Goal: Task Accomplishment & Management: Manage account settings

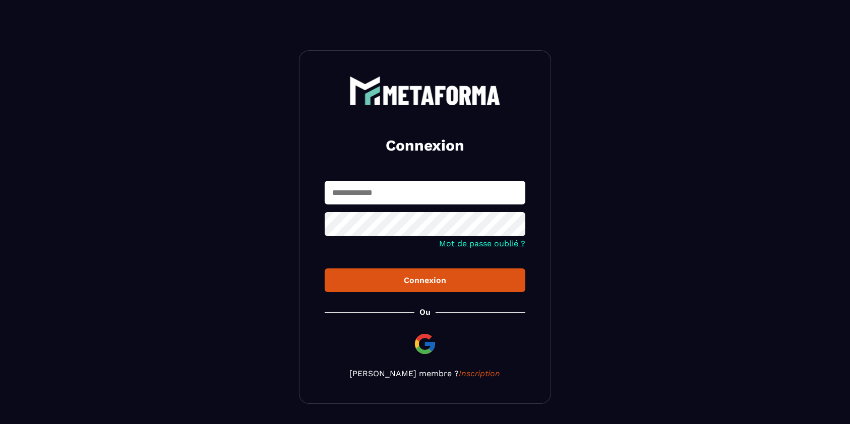
click at [365, 191] on input "text" at bounding box center [425, 193] width 201 height 24
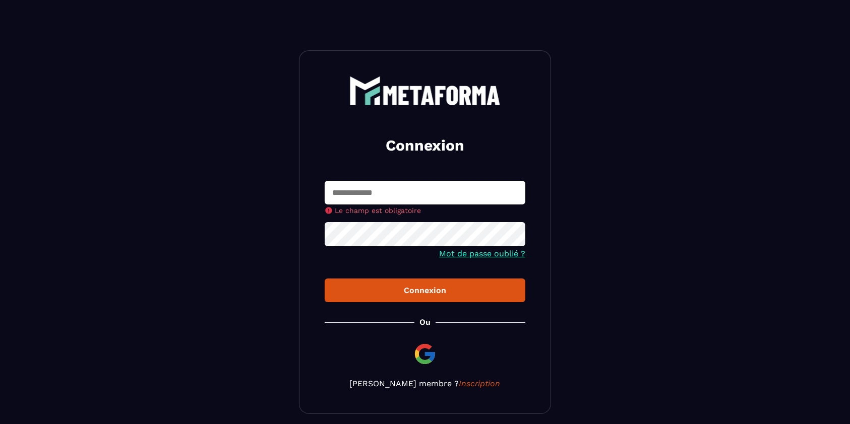
click at [349, 196] on input "text" at bounding box center [425, 193] width 201 height 24
type input "**********"
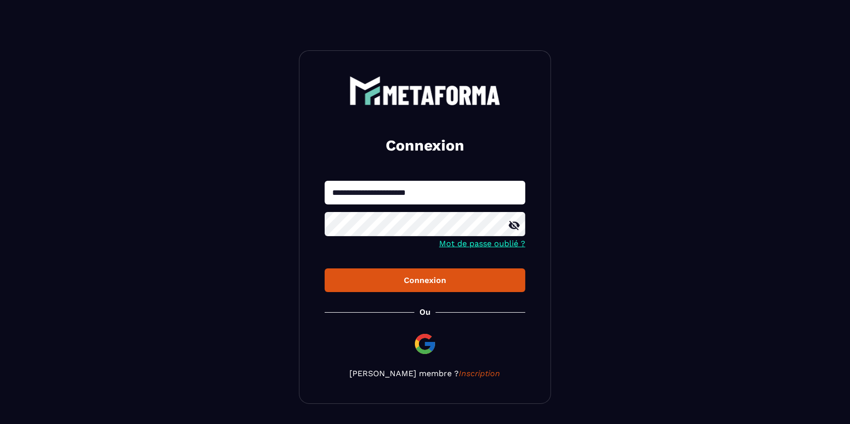
click at [415, 281] on div "Connexion" at bounding box center [425, 281] width 184 height 10
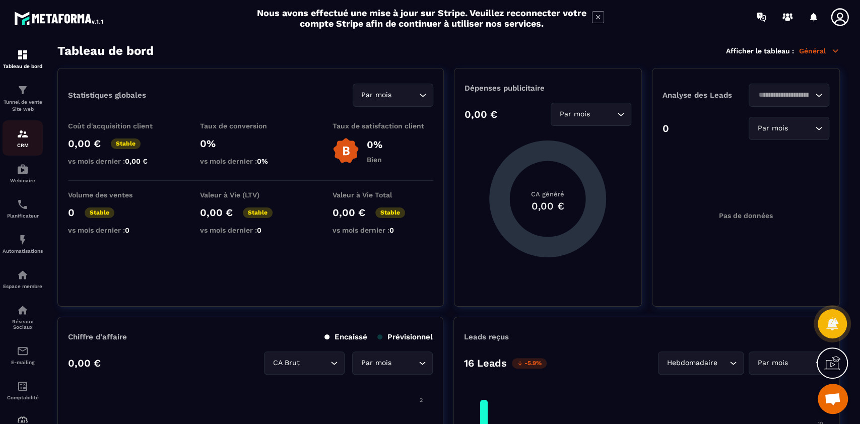
click at [23, 147] on p "CRM" at bounding box center [23, 146] width 40 height 6
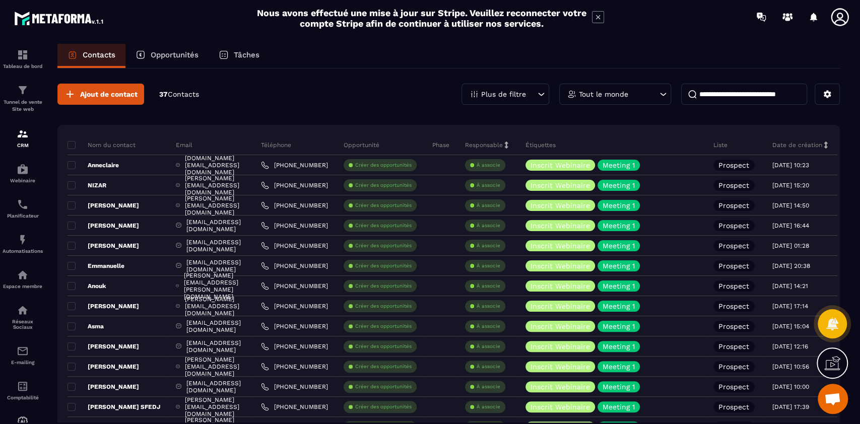
click at [76, 144] on p "Nom du contact" at bounding box center [102, 145] width 68 height 8
click at [71, 147] on span at bounding box center [72, 145] width 8 height 8
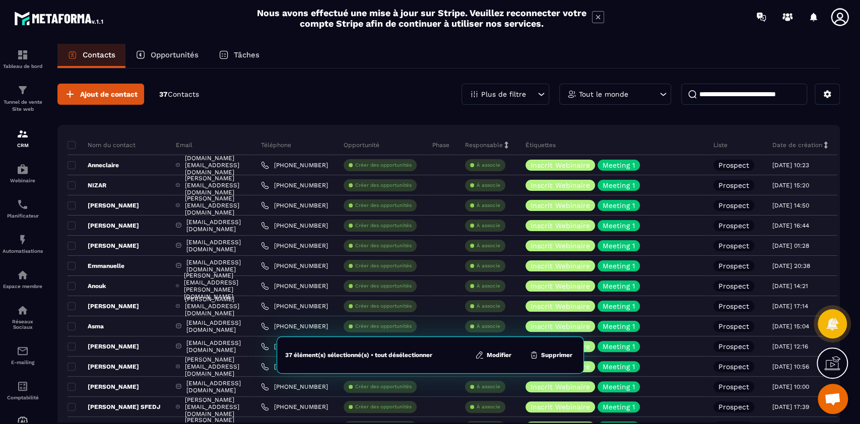
click at [494, 356] on button "Modifier" at bounding box center [493, 355] width 42 height 10
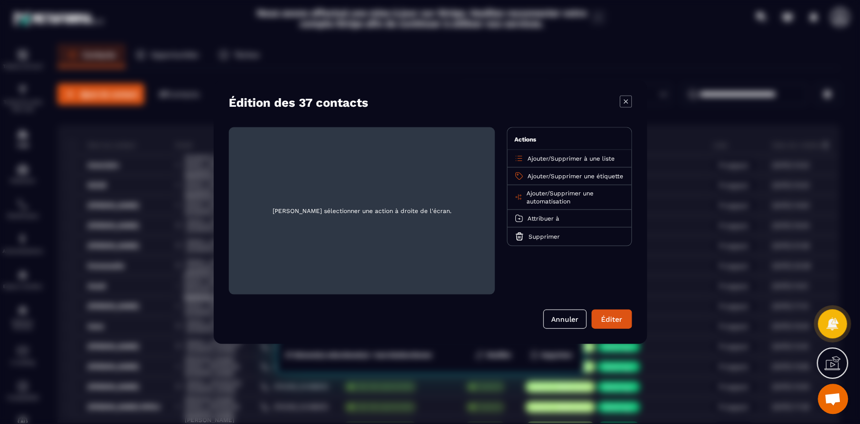
click at [570, 175] on span "Supprimer une étiquette" at bounding box center [587, 176] width 73 height 7
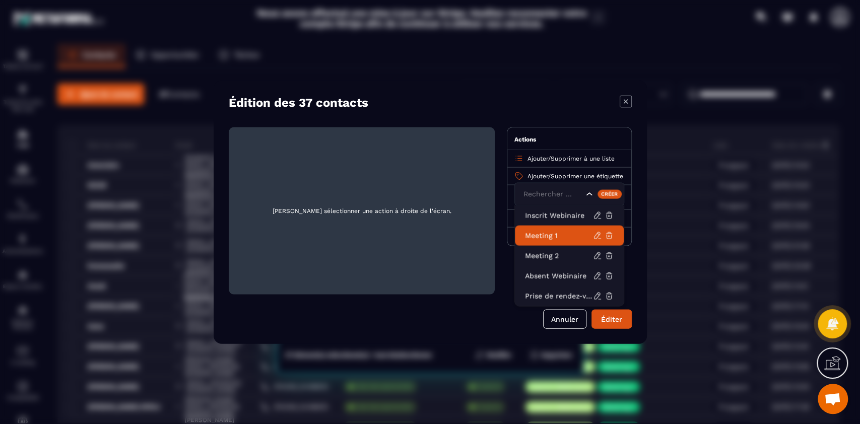
click at [559, 235] on p "Meeting 1" at bounding box center [559, 236] width 68 height 10
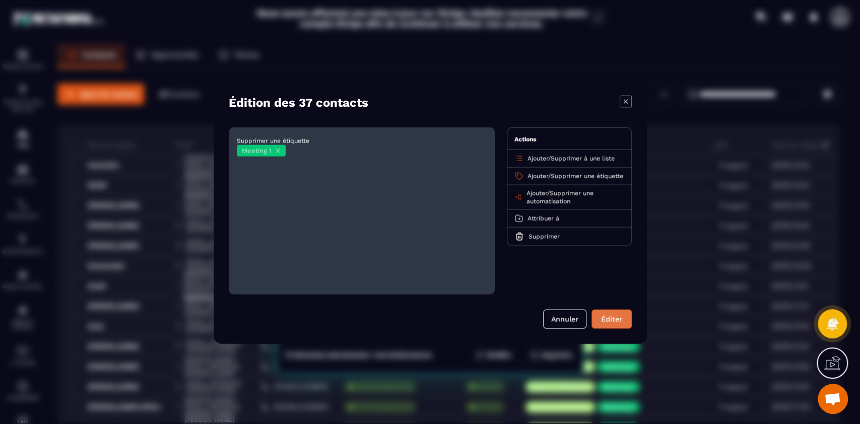
click at [616, 325] on button "Éditer" at bounding box center [612, 319] width 40 height 19
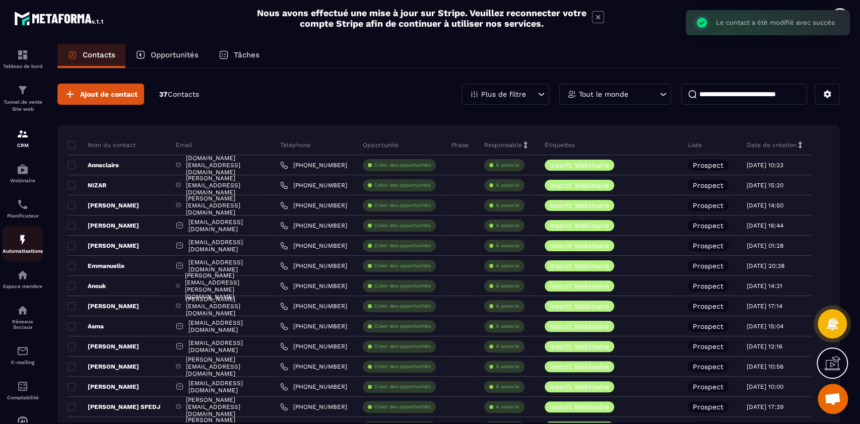
click at [25, 240] on img at bounding box center [23, 240] width 12 height 12
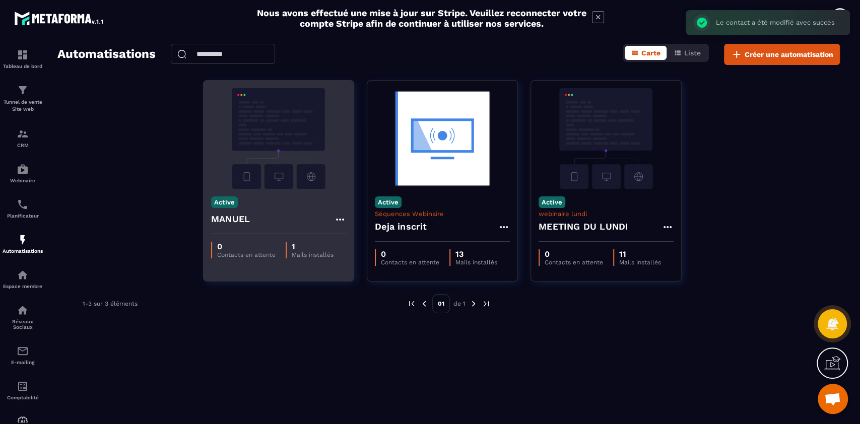
click at [279, 154] on img at bounding box center [278, 138] width 135 height 101
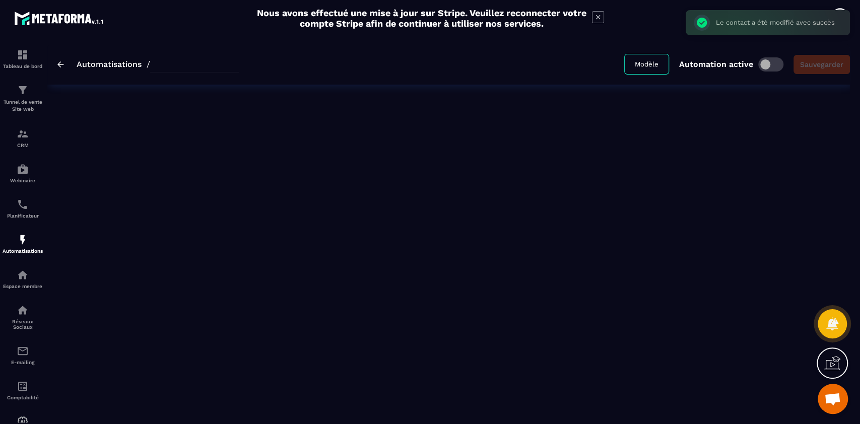
type input "******"
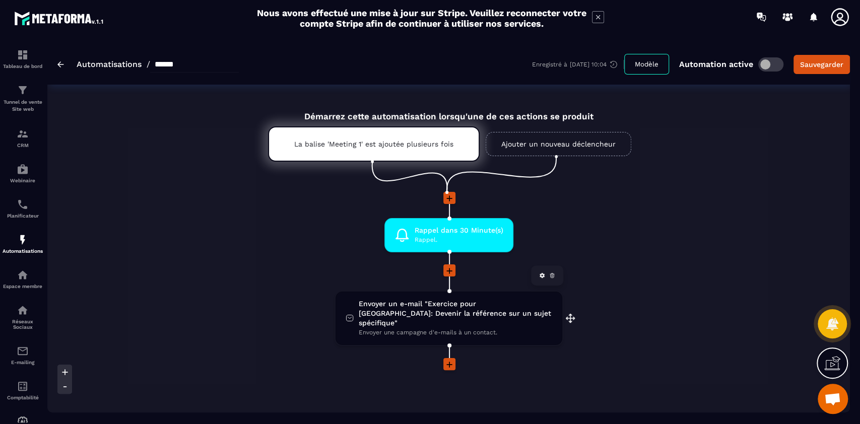
click at [415, 308] on span "Envoyer un e-mail "Exercice pour [GEOGRAPHIC_DATA]: Devenir la référence sur un…" at bounding box center [455, 313] width 193 height 29
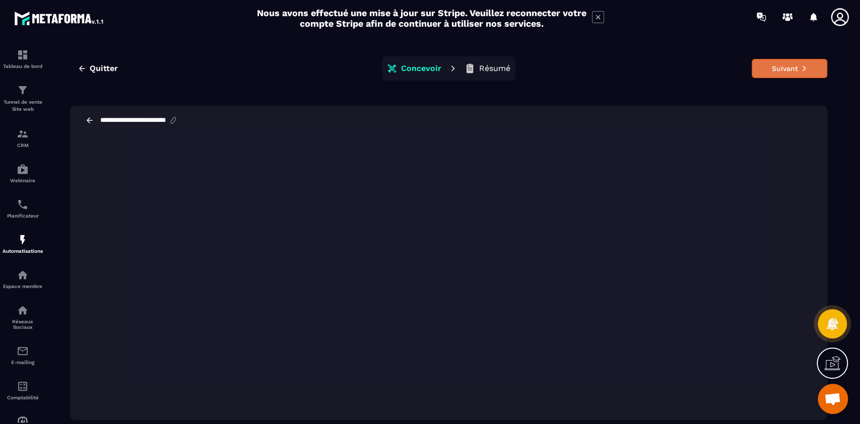
click at [784, 71] on button "Suivant" at bounding box center [790, 68] width 76 height 19
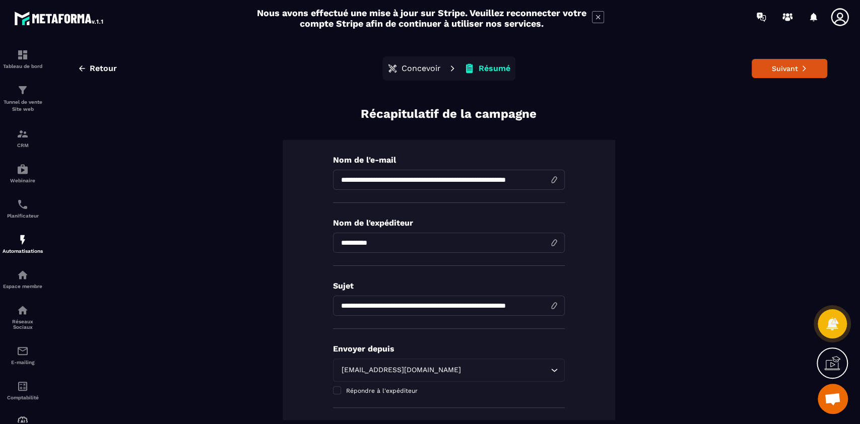
click at [411, 183] on input "**********" at bounding box center [449, 180] width 232 height 20
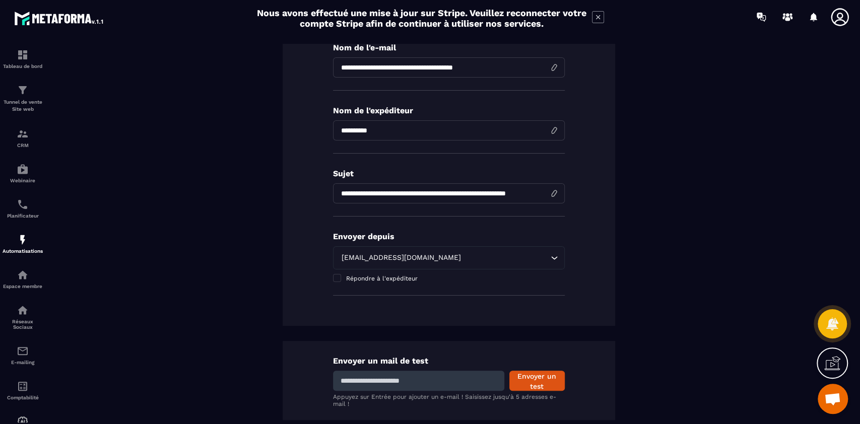
scroll to position [113, 0]
type input "**********"
click at [387, 195] on input "**********" at bounding box center [449, 193] width 232 height 20
paste input
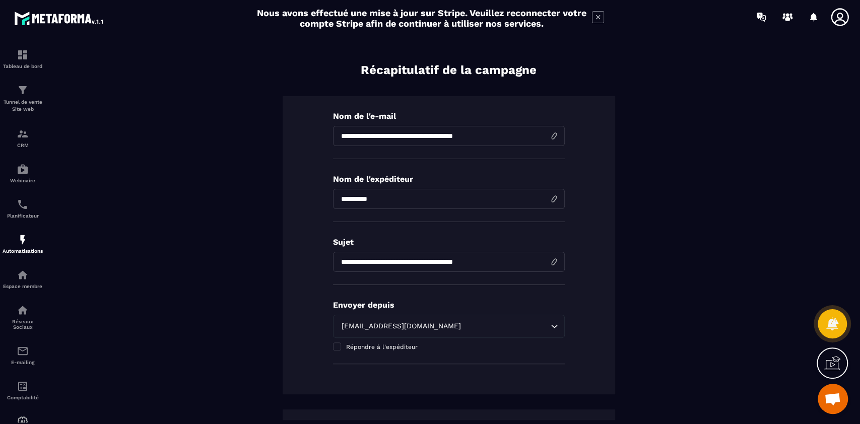
scroll to position [0, 0]
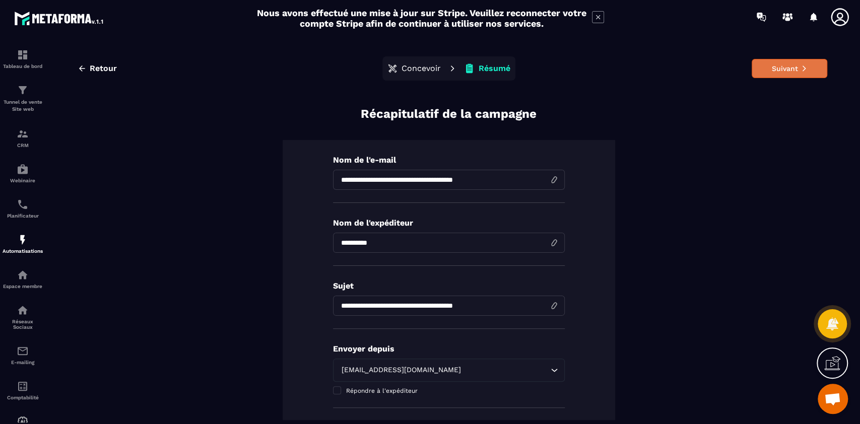
type input "**********"
click at [768, 74] on button "Suivant" at bounding box center [790, 68] width 76 height 19
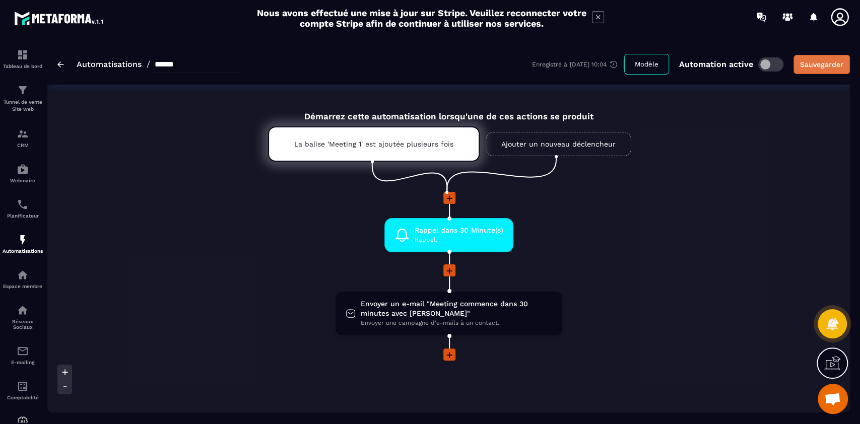
click at [825, 64] on div "Sauvegarder" at bounding box center [821, 64] width 43 height 10
click at [447, 311] on span "Envoyer un e-mail "Meeting commence dans 30 minutes avec [PERSON_NAME]"" at bounding box center [456, 308] width 191 height 19
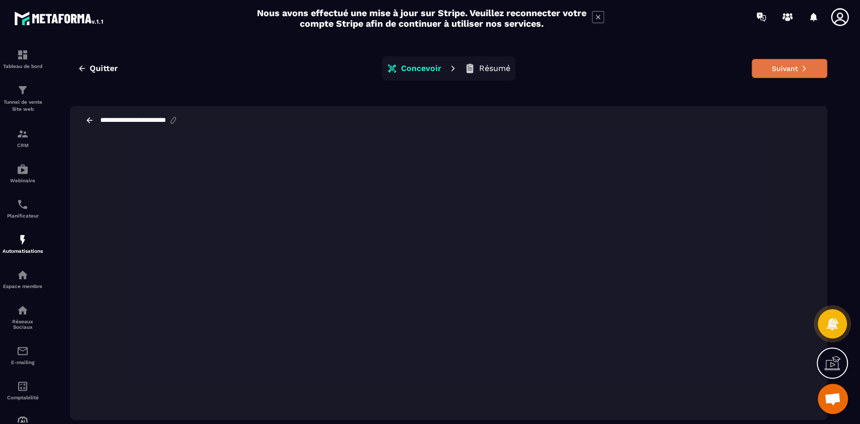
click at [781, 73] on button "Suivant" at bounding box center [790, 68] width 76 height 19
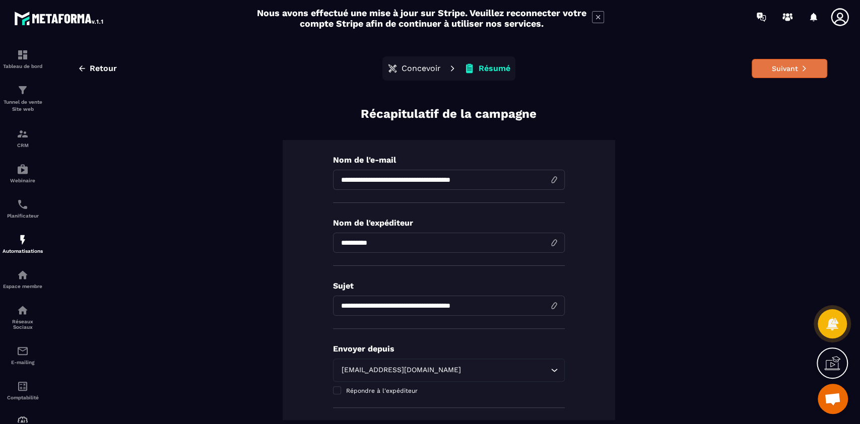
click at [786, 69] on button "Suivant" at bounding box center [790, 68] width 76 height 19
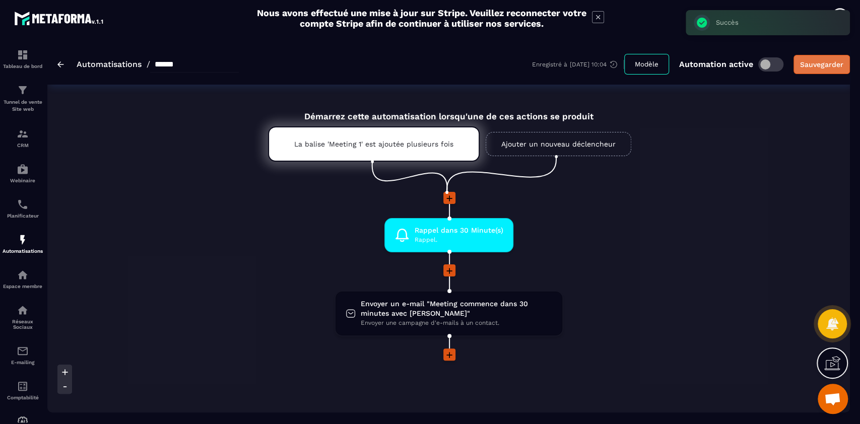
click at [822, 63] on div "Sauvegarder" at bounding box center [821, 64] width 43 height 10
click at [20, 144] on p "CRM" at bounding box center [23, 146] width 40 height 6
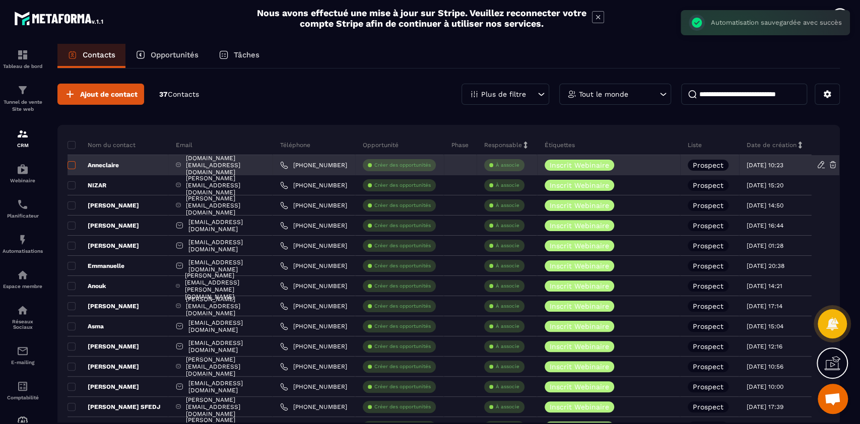
click at [71, 166] on span at bounding box center [72, 165] width 8 height 8
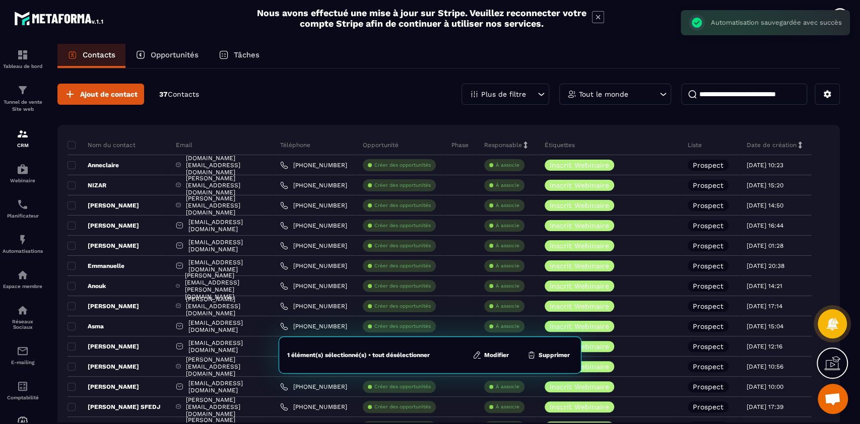
click at [502, 353] on button "Modifier" at bounding box center [491, 355] width 42 height 10
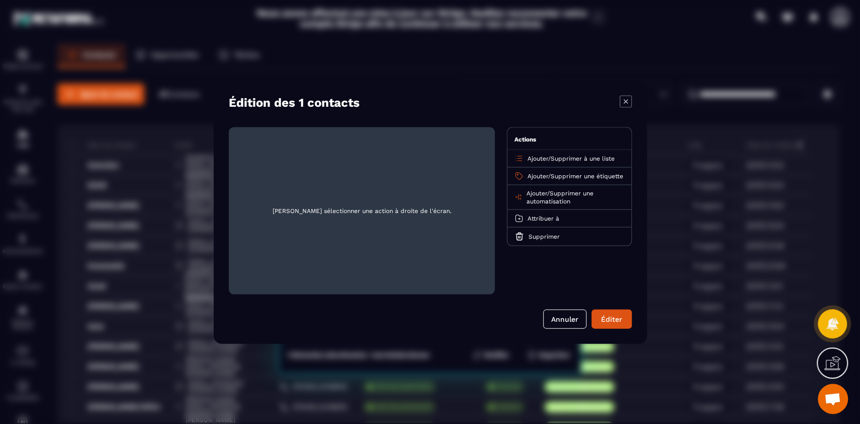
click at [574, 202] on span "Supprimer une automatisation" at bounding box center [559, 197] width 67 height 15
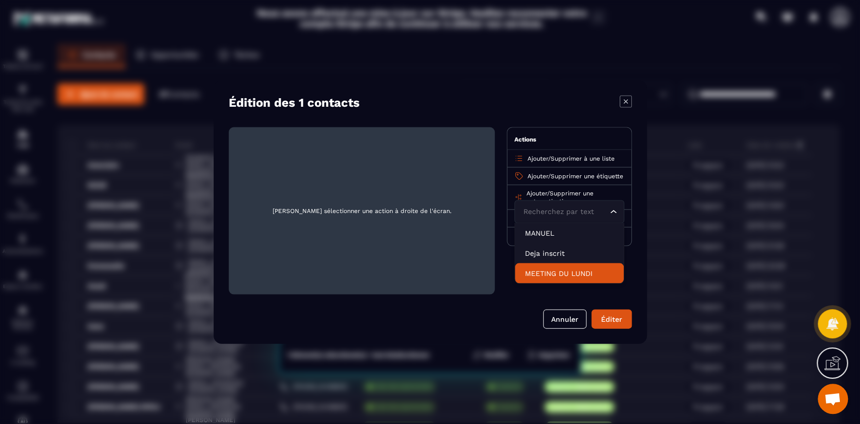
click at [562, 279] on p "MEETING DU LUNDI" at bounding box center [569, 274] width 89 height 10
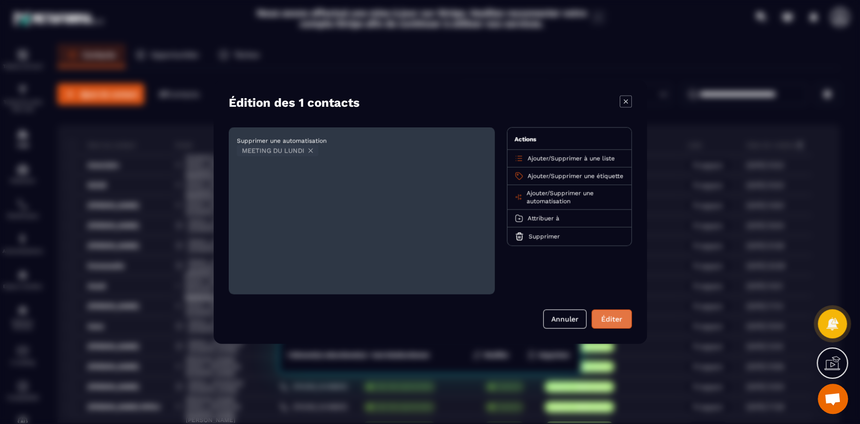
click at [605, 314] on button "Éditer" at bounding box center [612, 319] width 40 height 19
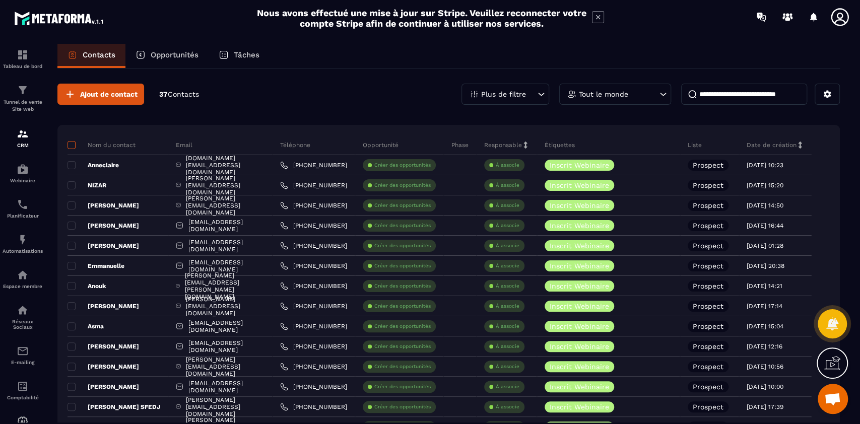
click at [73, 144] on span at bounding box center [72, 145] width 8 height 8
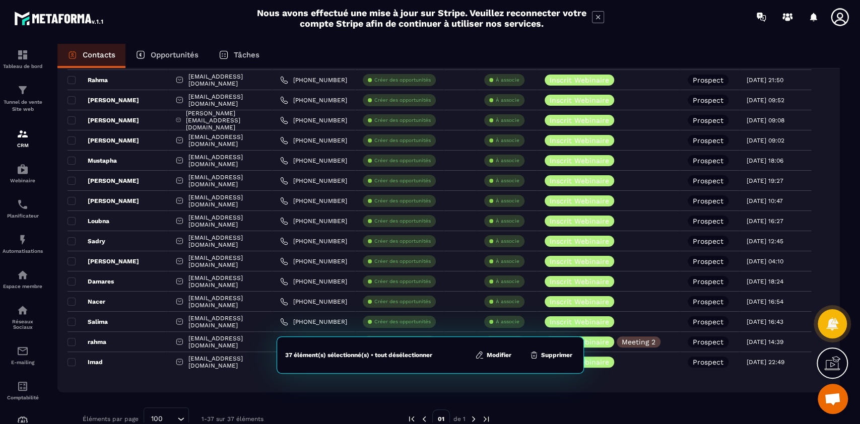
scroll to position [532, 0]
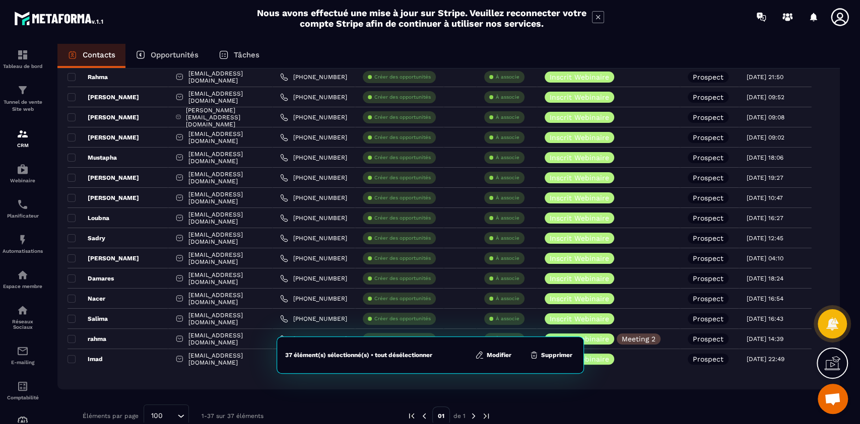
click at [501, 356] on button "Modifier" at bounding box center [493, 355] width 42 height 10
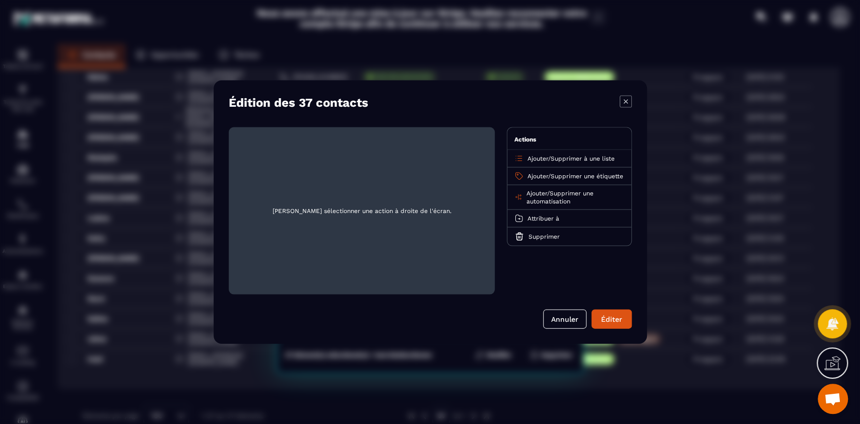
click at [535, 173] on span "Ajouter" at bounding box center [538, 176] width 21 height 7
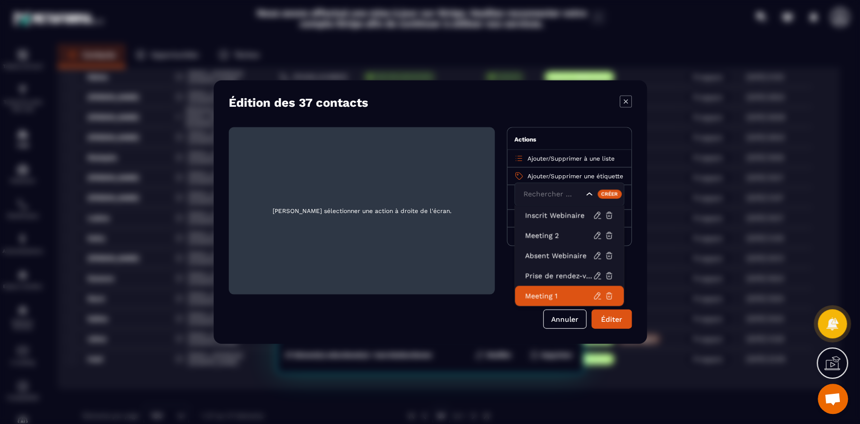
click at [545, 292] on p "Meeting 1" at bounding box center [559, 296] width 68 height 10
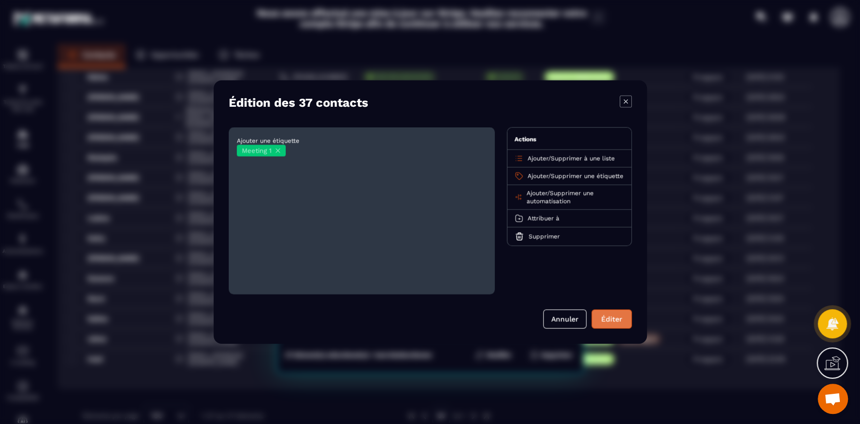
click at [617, 320] on button "Éditer" at bounding box center [612, 319] width 40 height 19
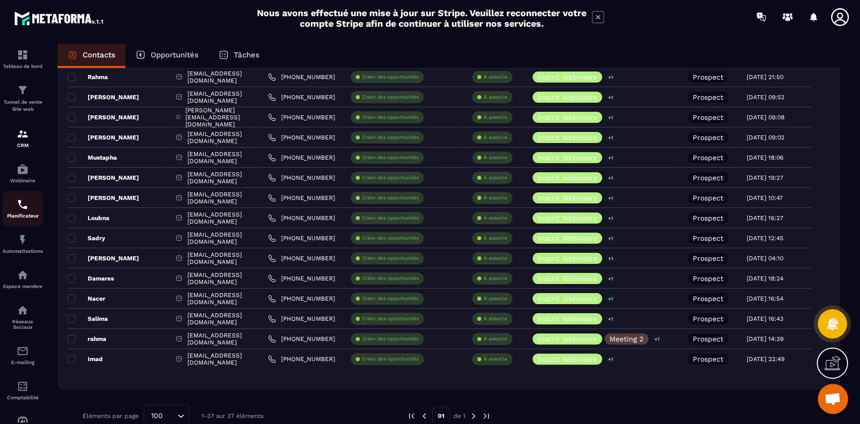
click at [21, 219] on p "Planificateur" at bounding box center [23, 216] width 40 height 6
